Goal: Task Accomplishment & Management: Complete application form

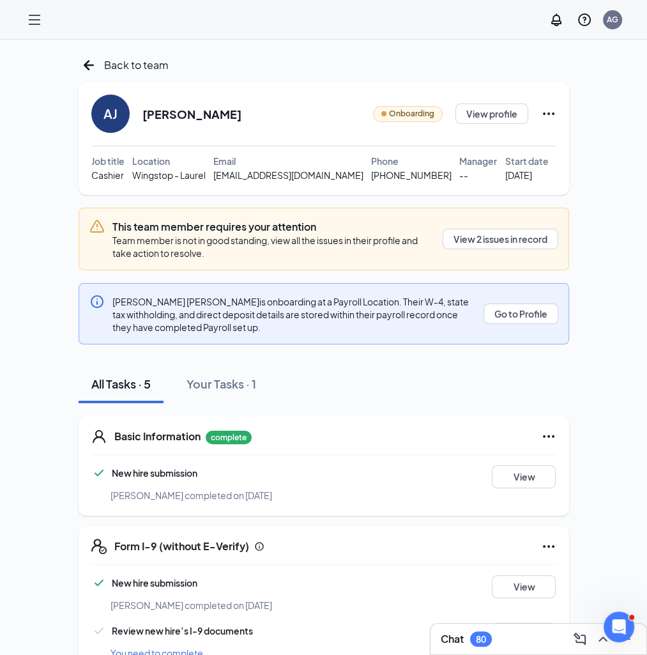
scroll to position [266, 0]
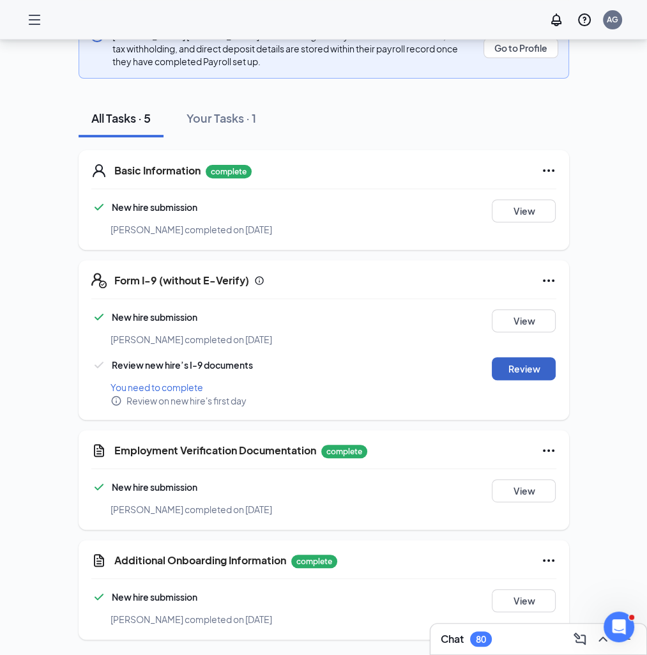
click at [517, 367] on button "Review" at bounding box center [524, 368] width 64 height 23
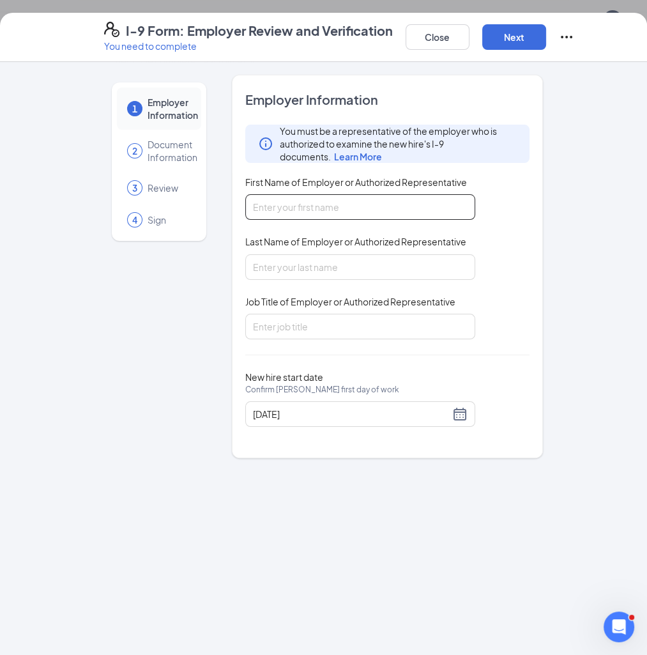
click at [325, 211] on input "First Name of Employer or Authorized Representative" at bounding box center [360, 207] width 230 height 26
type input "[PERSON_NAME]"
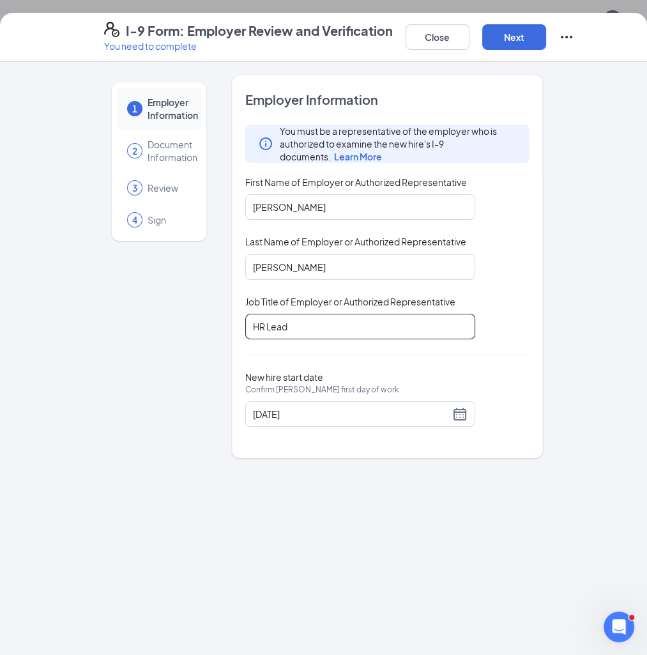
type input "HR Lead"
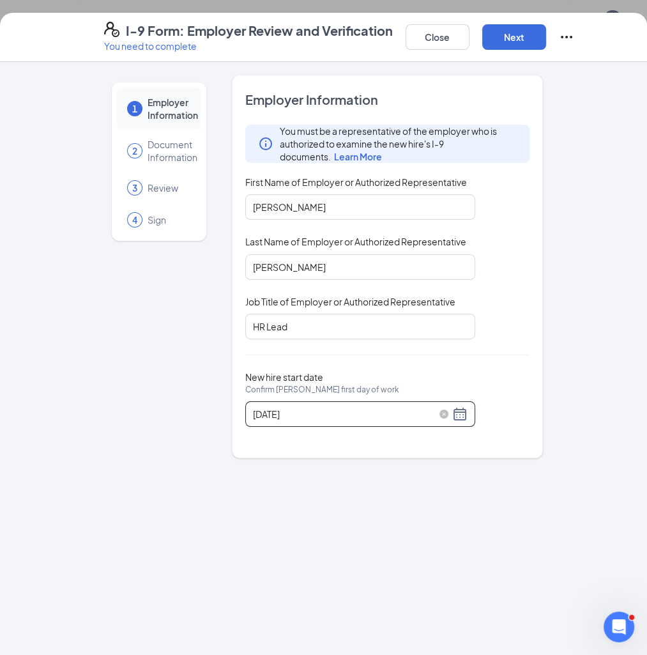
click at [462, 410] on div "[DATE]" at bounding box center [360, 413] width 215 height 15
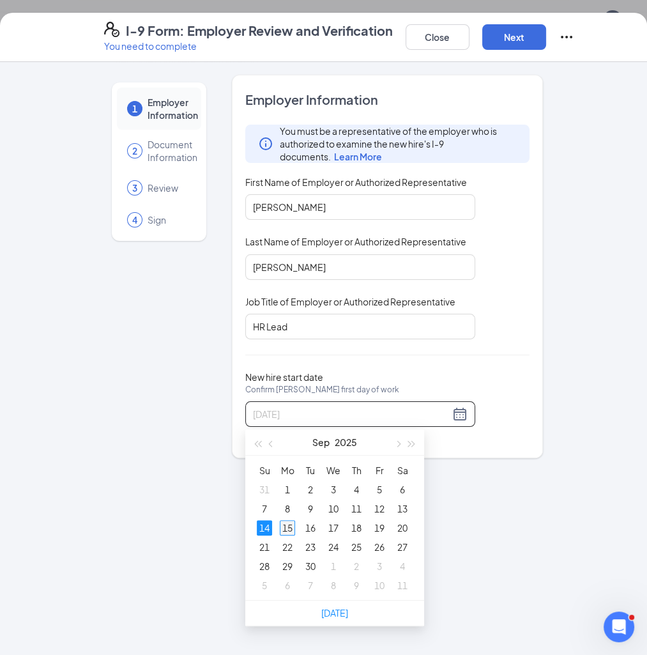
type input "[DATE]"
click at [288, 527] on div "15" at bounding box center [287, 527] width 15 height 15
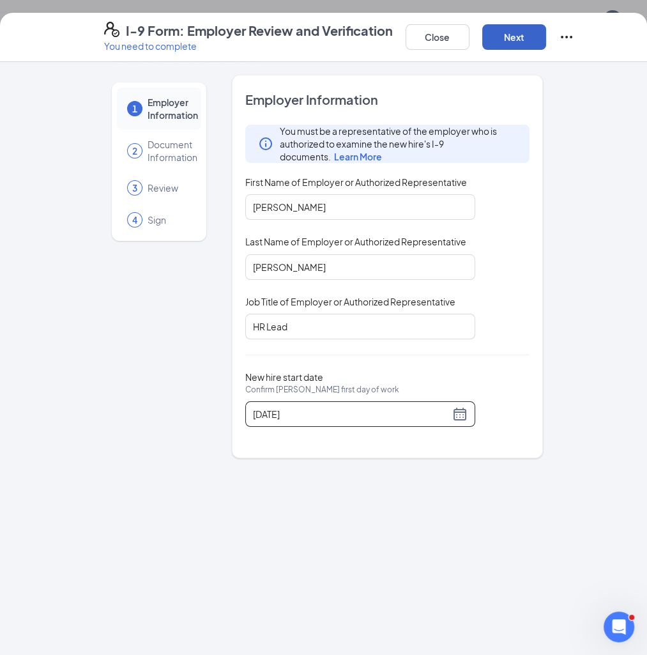
click at [531, 40] on button "Next" at bounding box center [514, 37] width 64 height 26
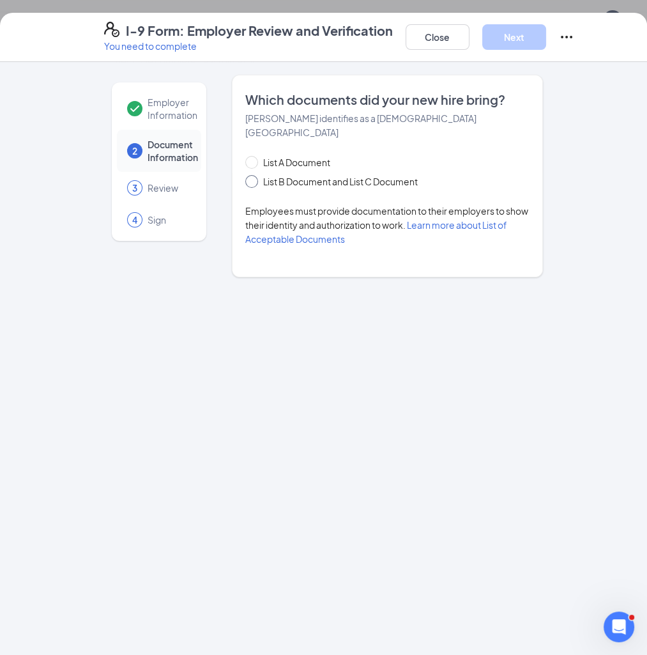
click at [316, 174] on span "List B Document and List C Document" at bounding box center [340, 181] width 165 height 14
click at [254, 175] on input "List B Document and List C Document" at bounding box center [249, 179] width 9 height 9
radio input "true"
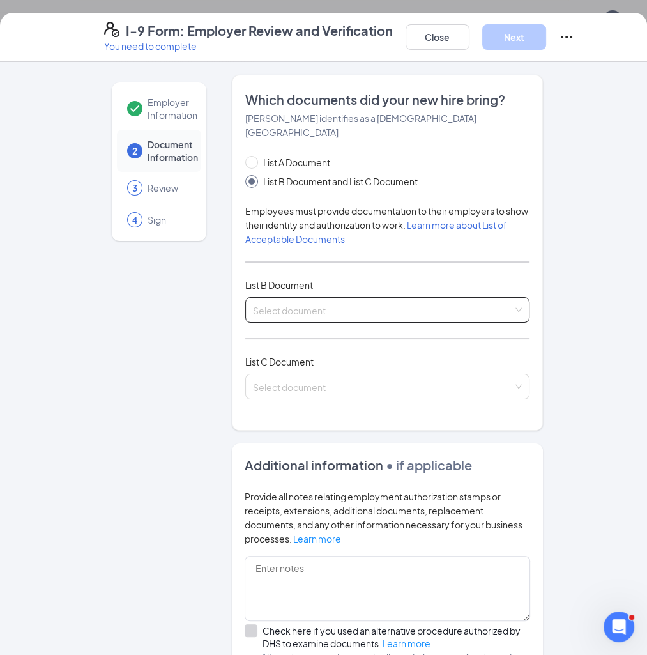
click at [384, 300] on input "search" at bounding box center [383, 307] width 260 height 19
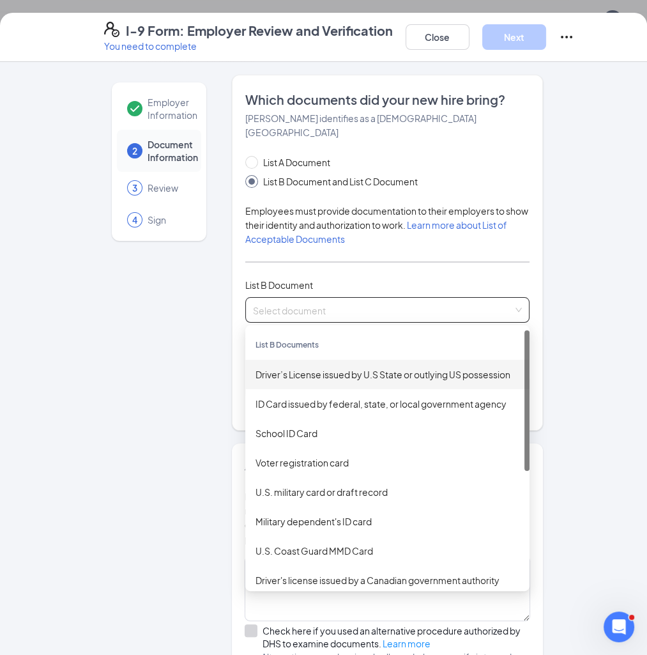
click at [311, 367] on div "Driver’s License issued by U.S State or outlying US possession" at bounding box center [388, 374] width 264 height 14
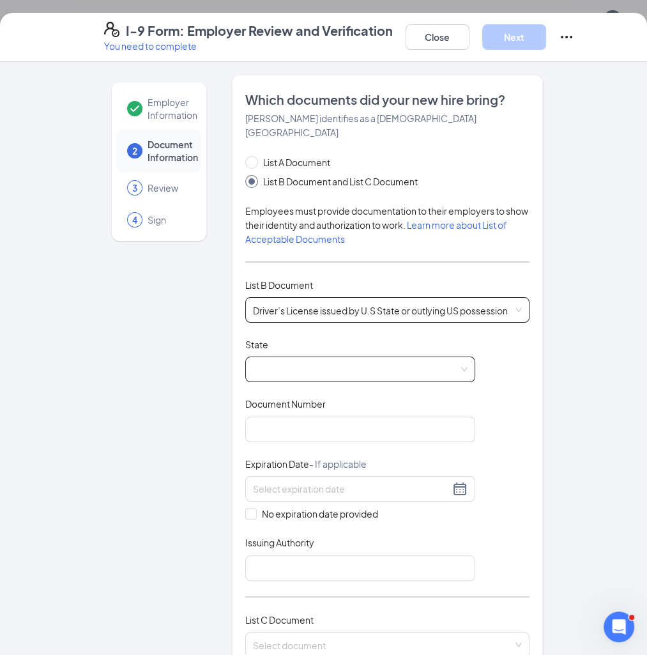
click at [296, 357] on span at bounding box center [360, 369] width 215 height 24
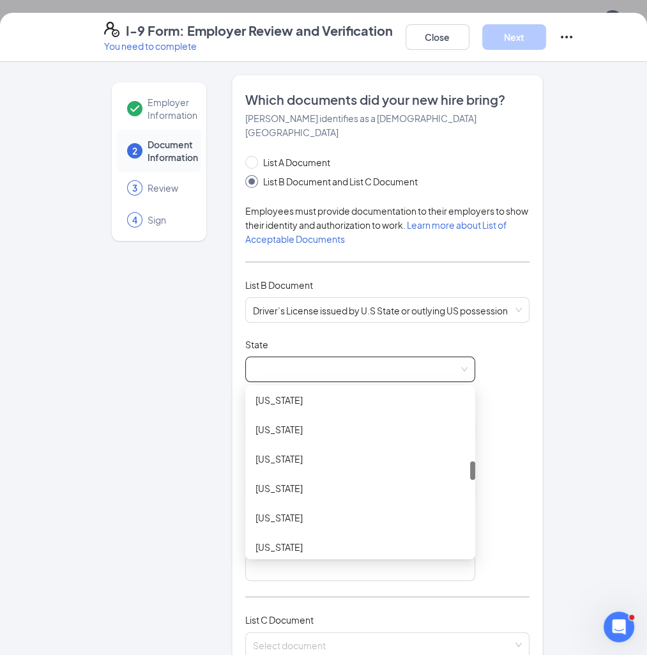
scroll to position [621, 0]
click at [284, 424] on div "[US_STATE]" at bounding box center [361, 431] width 210 height 14
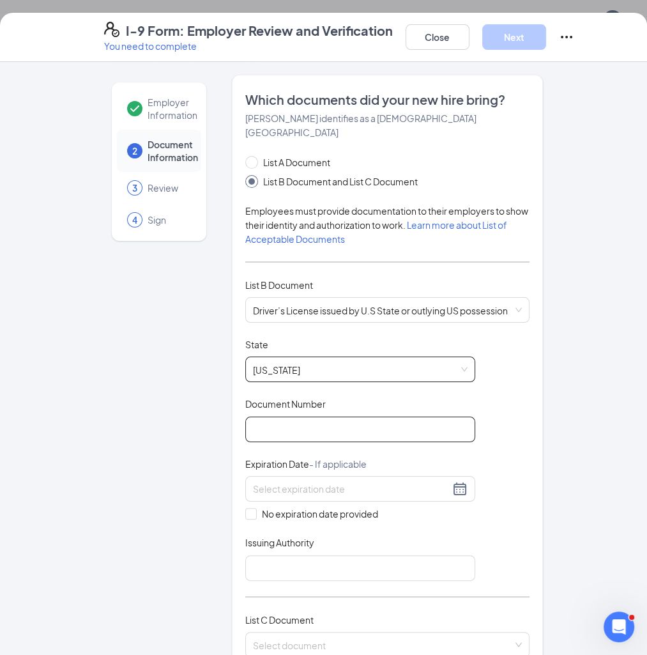
click at [282, 418] on input "Document Number" at bounding box center [360, 430] width 230 height 26
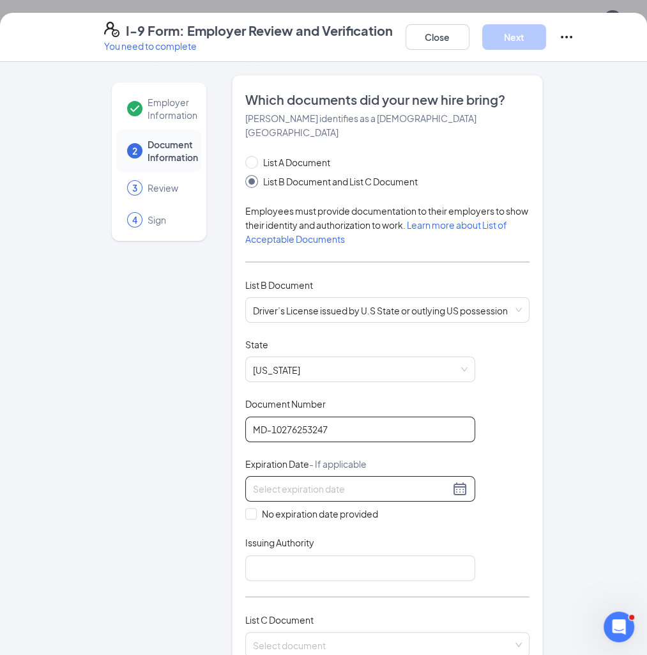
type input "MD-10276253247"
click at [328, 482] on input at bounding box center [351, 489] width 197 height 14
type input "[DATE]"
click at [322, 555] on input "Issuing Authority" at bounding box center [360, 568] width 230 height 26
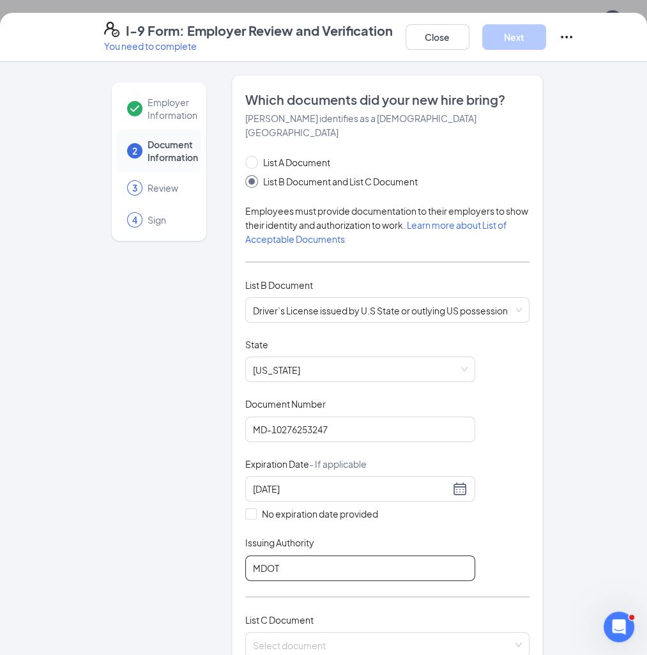
type input "MDOT"
click at [219, 531] on div "Employer Information 2 Document Information 3 Review 4 Sign Which documents did…" at bounding box center [323, 579] width 439 height 1009
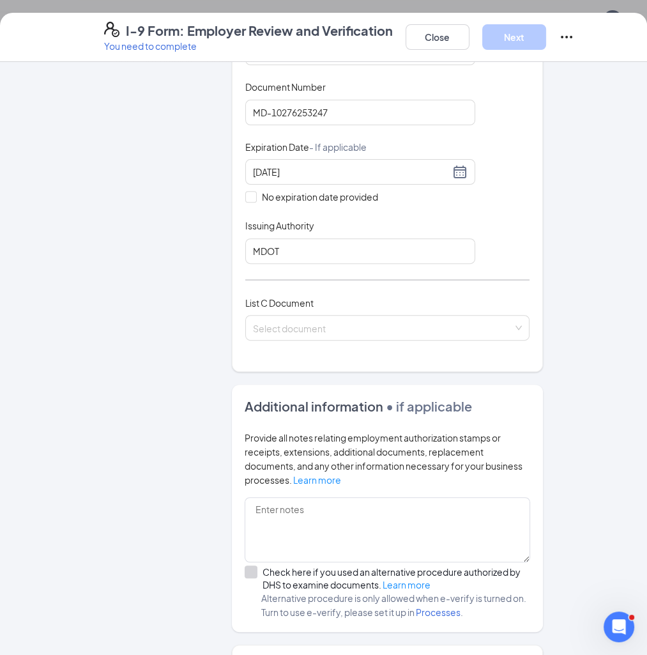
scroll to position [319, 0]
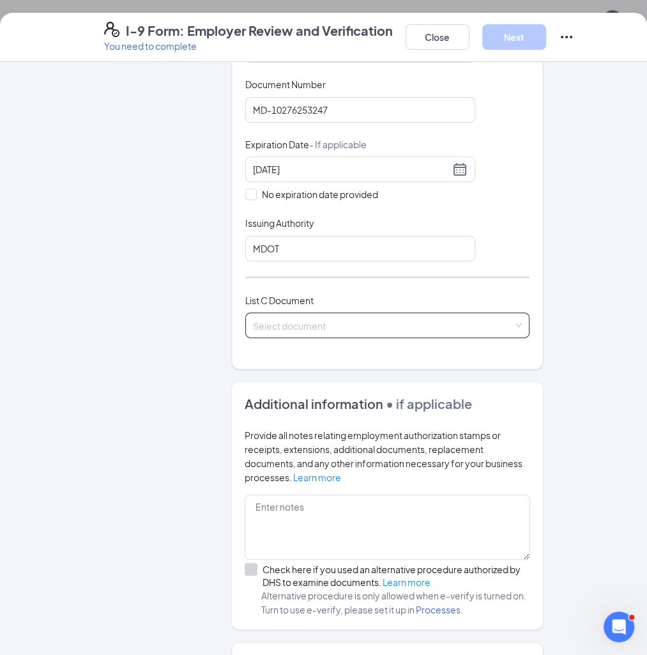
click at [409, 316] on input "search" at bounding box center [383, 322] width 260 height 19
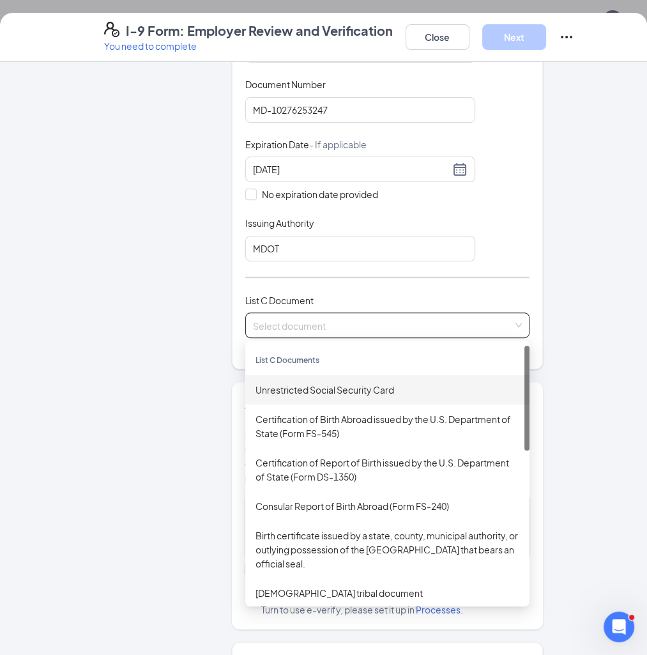
click at [302, 383] on div "Unrestricted Social Security Card" at bounding box center [388, 390] width 264 height 14
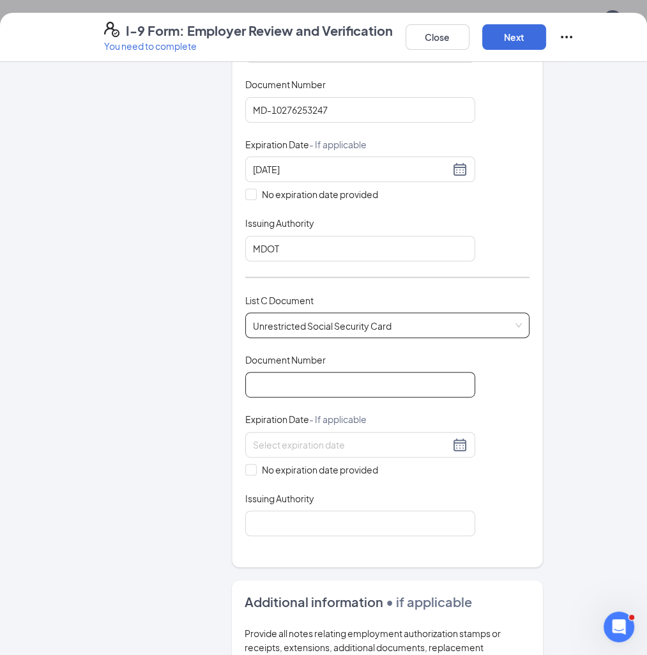
click at [293, 372] on input "Document Number" at bounding box center [360, 385] width 230 height 26
type input "219819640"
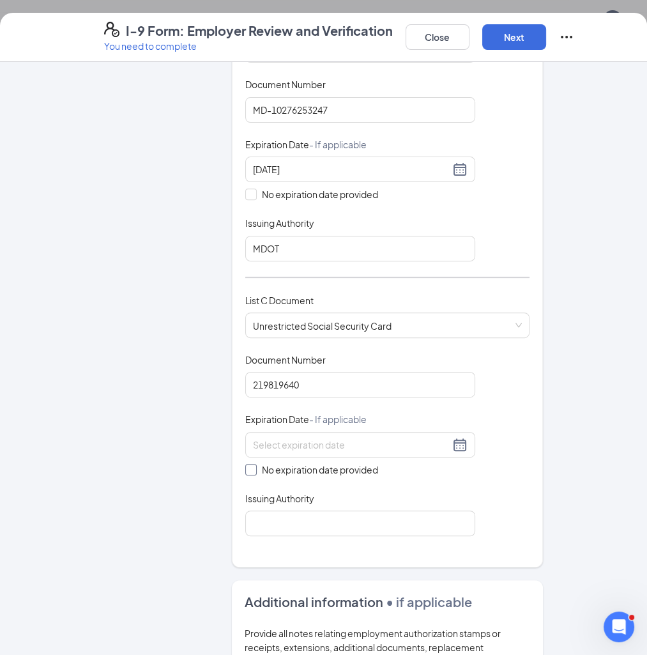
click at [262, 462] on span "No expiration date provided" at bounding box center [320, 469] width 126 height 14
click at [254, 464] on input "No expiration date provided" at bounding box center [249, 468] width 9 height 9
checkbox input "true"
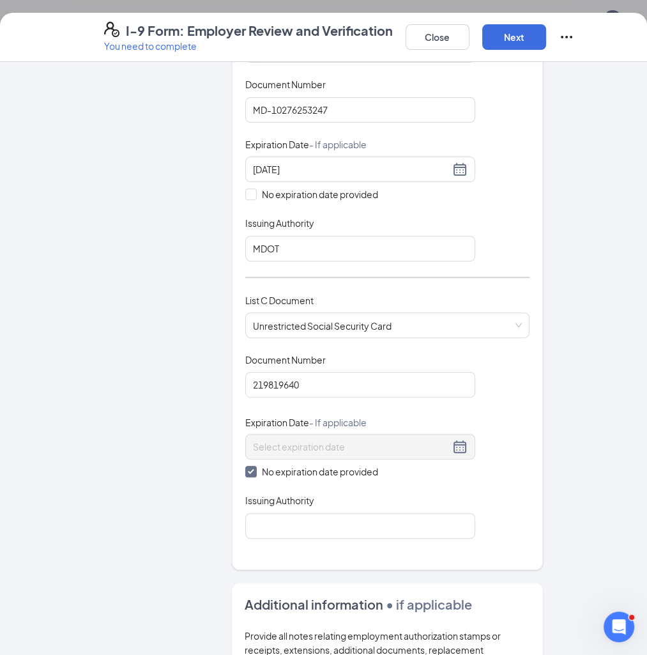
click at [289, 523] on div "Which documents did your new hire bring? [PERSON_NAME] identifies as a [DEMOGRA…" at bounding box center [387, 162] width 284 height 783
click at [286, 513] on input "Issuing Authority" at bounding box center [360, 526] width 230 height 26
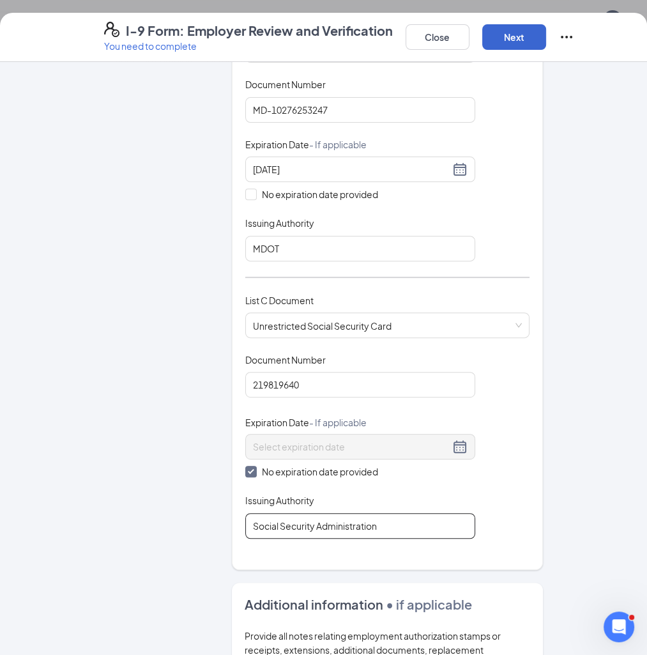
type input "Social Security Administration"
click at [517, 36] on button "Next" at bounding box center [514, 37] width 64 height 26
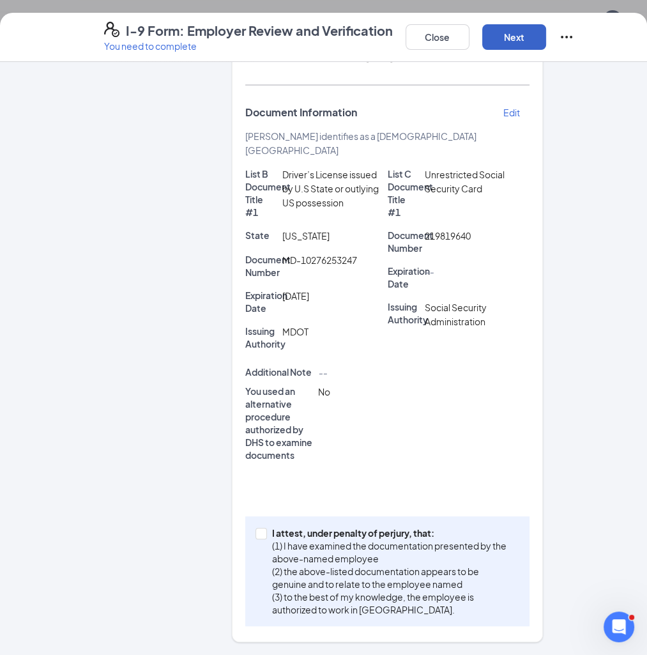
scroll to position [206, 0]
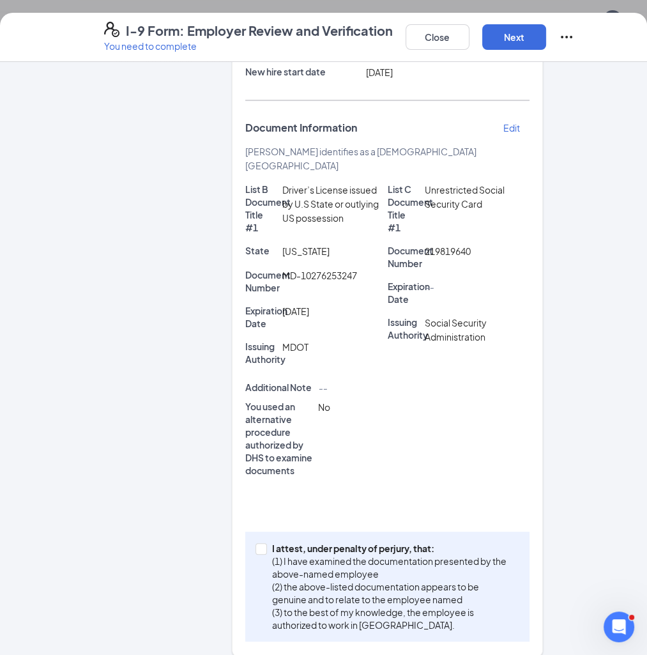
click at [256, 531] on div "I attest, under penalty of [PERSON_NAME], that: (1) I have examined the documen…" at bounding box center [387, 586] width 284 height 110
click at [270, 542] on span "I attest, under penalty of [PERSON_NAME], that: (1) I have examined the documen…" at bounding box center [393, 586] width 252 height 89
click at [264, 543] on input "I attest, under penalty of [PERSON_NAME], that: (1) I have examined the documen…" at bounding box center [260, 547] width 9 height 9
checkbox input "true"
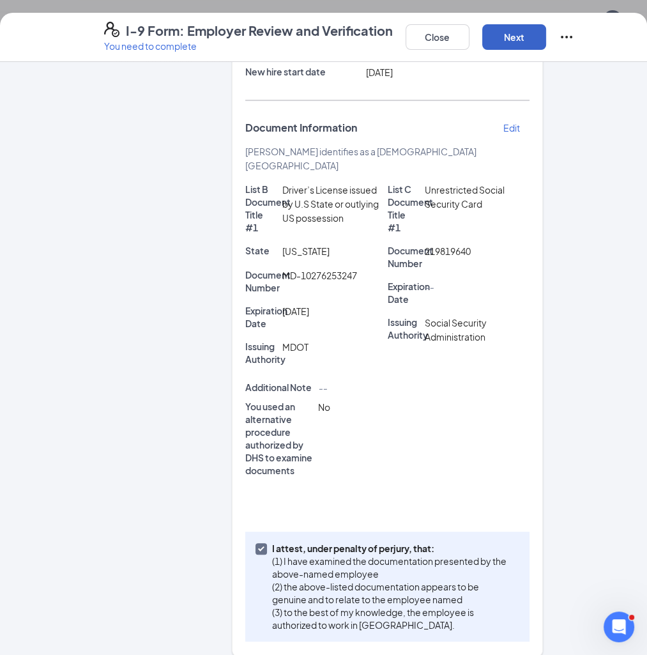
click at [514, 38] on button "Next" at bounding box center [514, 37] width 64 height 26
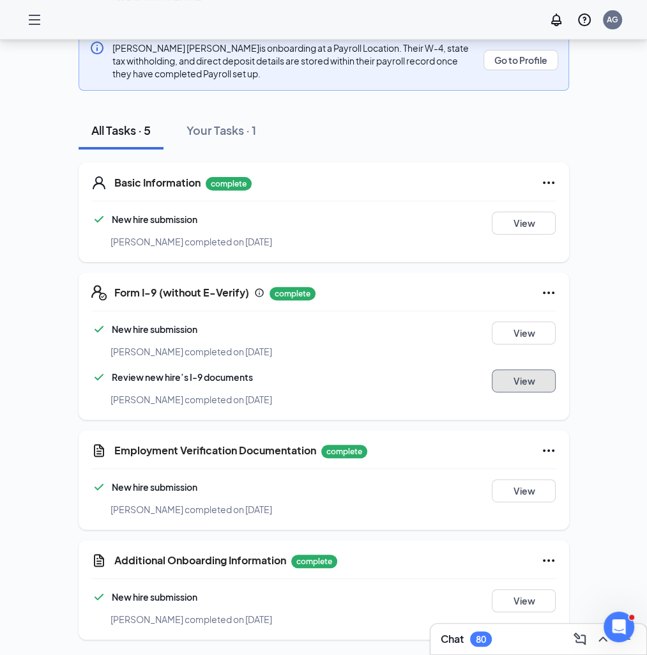
scroll to position [0, 0]
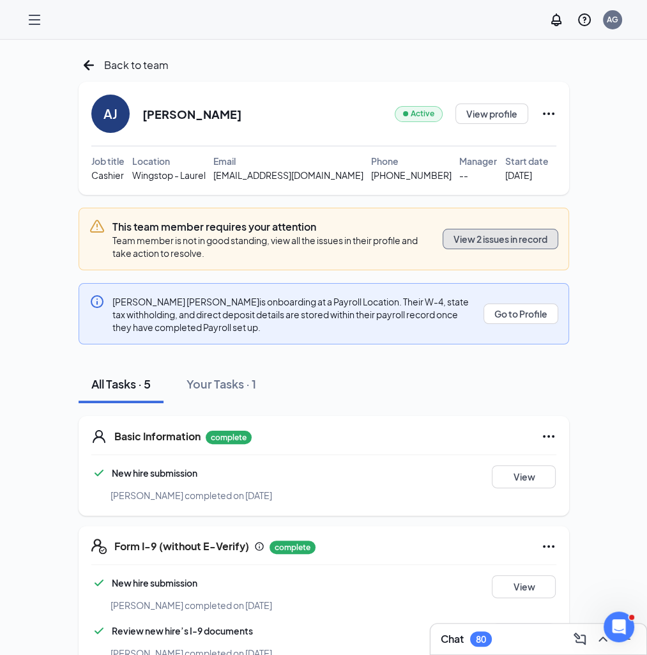
click at [527, 237] on button "View 2 issues in record" at bounding box center [501, 239] width 116 height 20
